Goal: Task Accomplishment & Management: Use online tool/utility

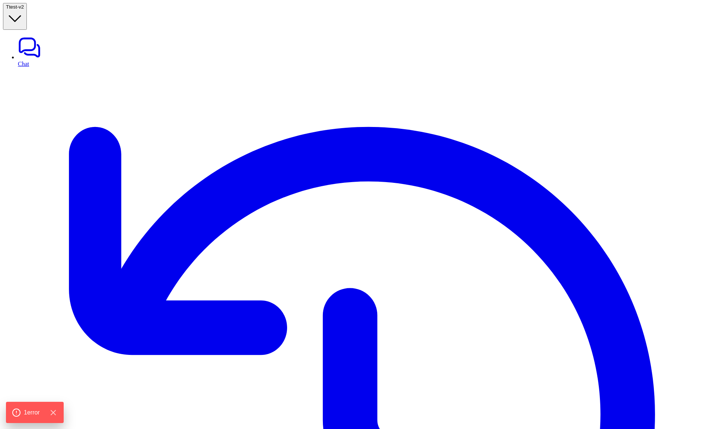
type textarea "**********"
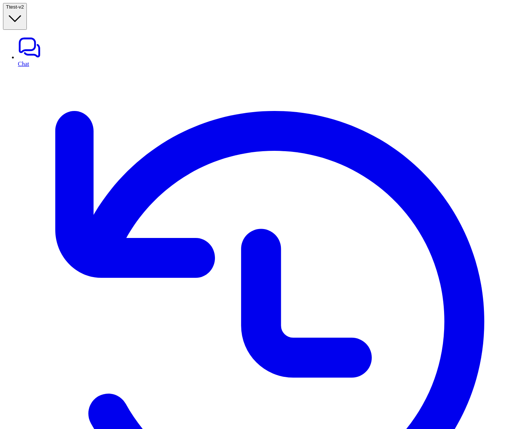
scroll to position [0, 0]
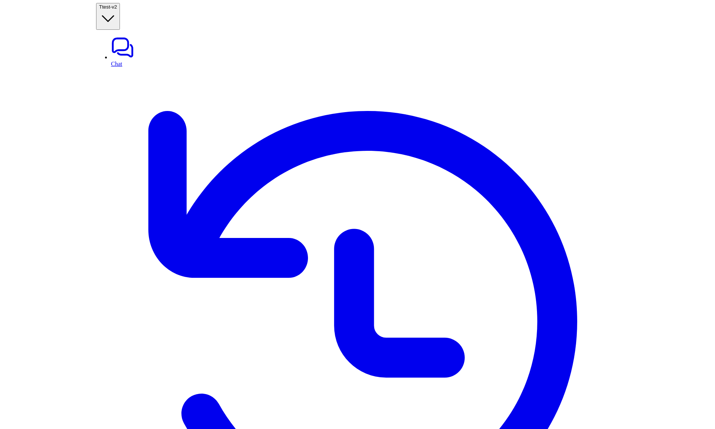
scroll to position [0, 0]
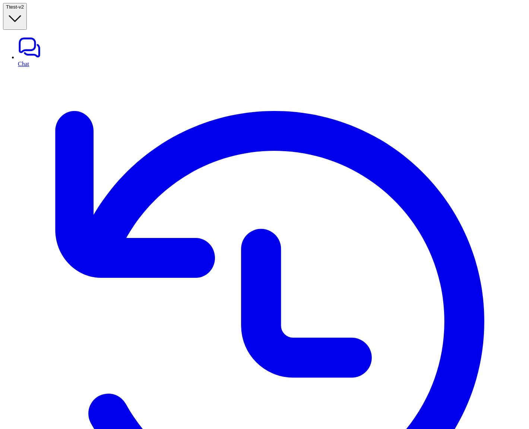
drag, startPoint x: 379, startPoint y: 169, endPoint x: 208, endPoint y: 193, distance: 172.2
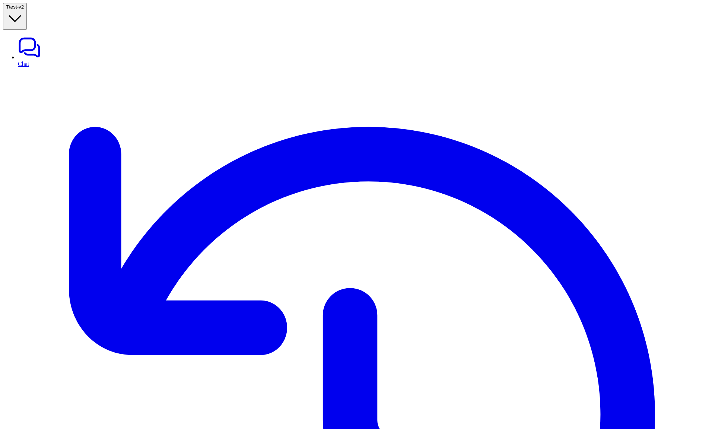
drag, startPoint x: 505, startPoint y: 150, endPoint x: 524, endPoint y: 150, distance: 19.0
drag, startPoint x: 627, startPoint y: 121, endPoint x: 661, endPoint y: 130, distance: 34.7
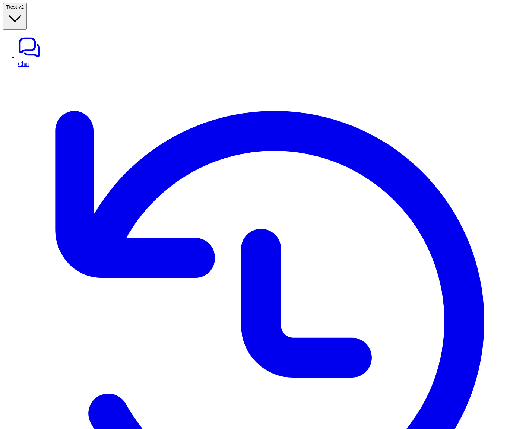
copy p "Connection required for"
drag, startPoint x: 450, startPoint y: 101, endPoint x: 487, endPoint y: 101, distance: 37.2
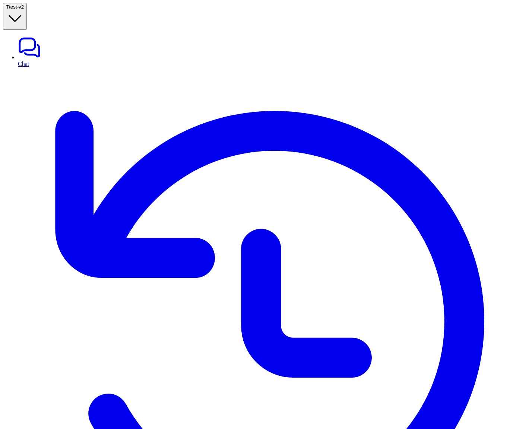
drag, startPoint x: 443, startPoint y: 112, endPoint x: 478, endPoint y: 121, distance: 36.0
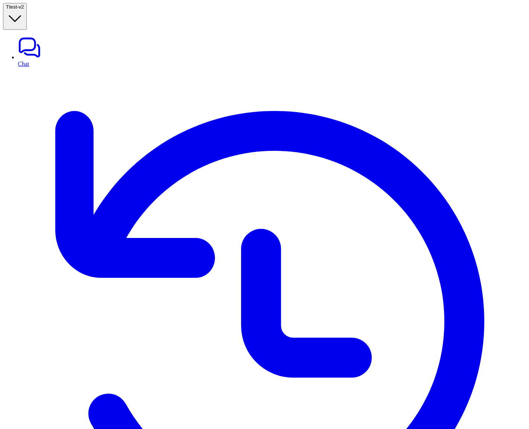
drag, startPoint x: 336, startPoint y: 125, endPoint x: 134, endPoint y: 83, distance: 205.8
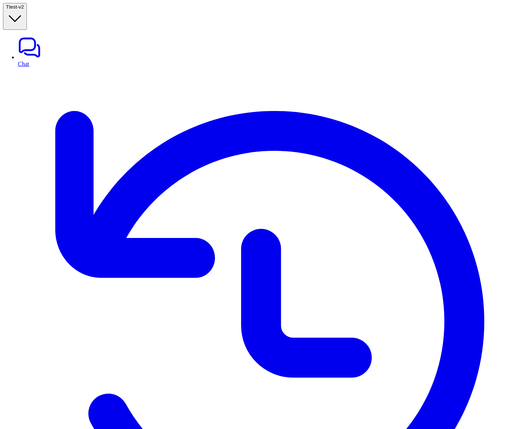
drag, startPoint x: 446, startPoint y: 104, endPoint x: 461, endPoint y: 112, distance: 17.0
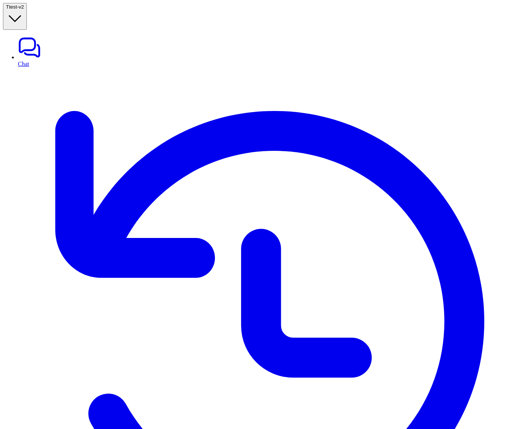
drag, startPoint x: 444, startPoint y: 104, endPoint x: 470, endPoint y: 111, distance: 27.0
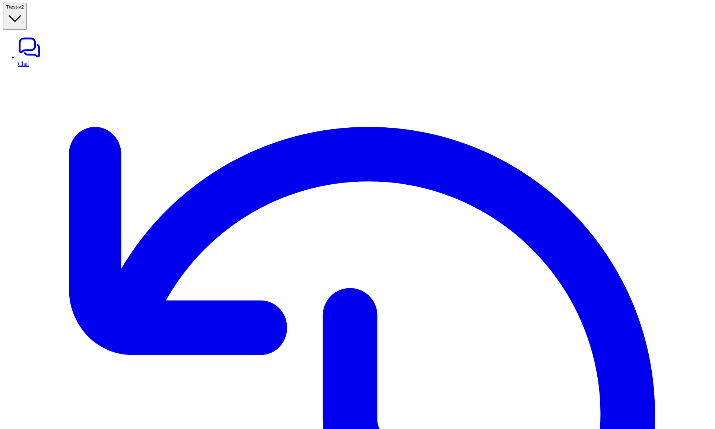
drag, startPoint x: 251, startPoint y: 137, endPoint x: 141, endPoint y: 133, distance: 109.9
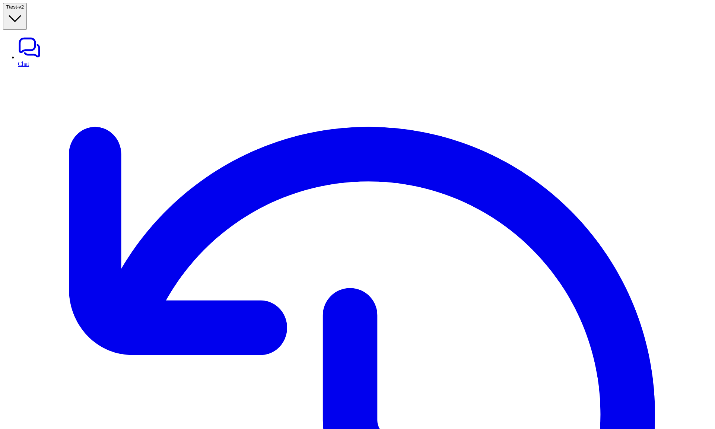
drag, startPoint x: 651, startPoint y: 101, endPoint x: 623, endPoint y: 93, distance: 29.0
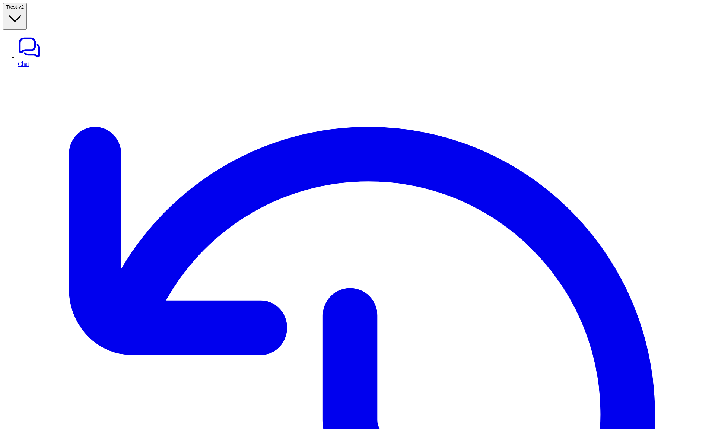
type input "*****"
